Goal: Task Accomplishment & Management: Complete application form

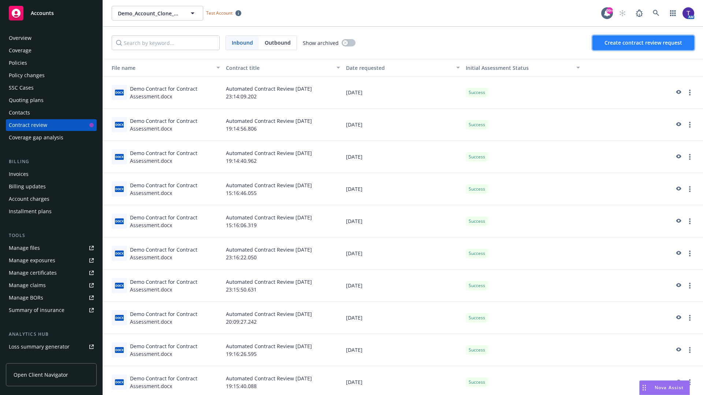
click at [643, 43] on span "Create contract review request" at bounding box center [643, 42] width 78 height 7
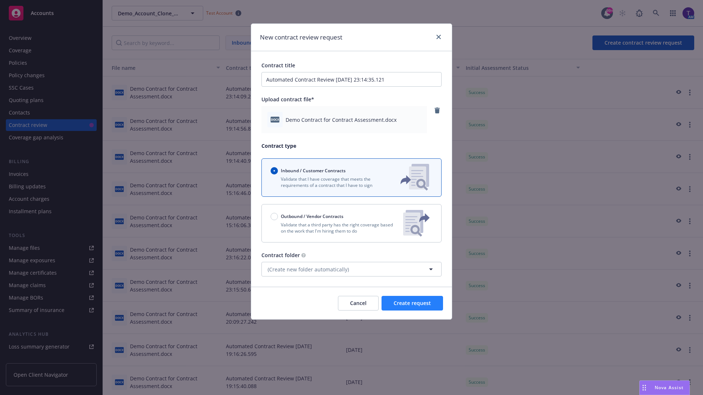
type input "Automated Contract Review [DATE] 23:14:35.121"
click at [412, 303] on span "Create request" at bounding box center [411, 303] width 37 height 7
